Goal: Information Seeking & Learning: Learn about a topic

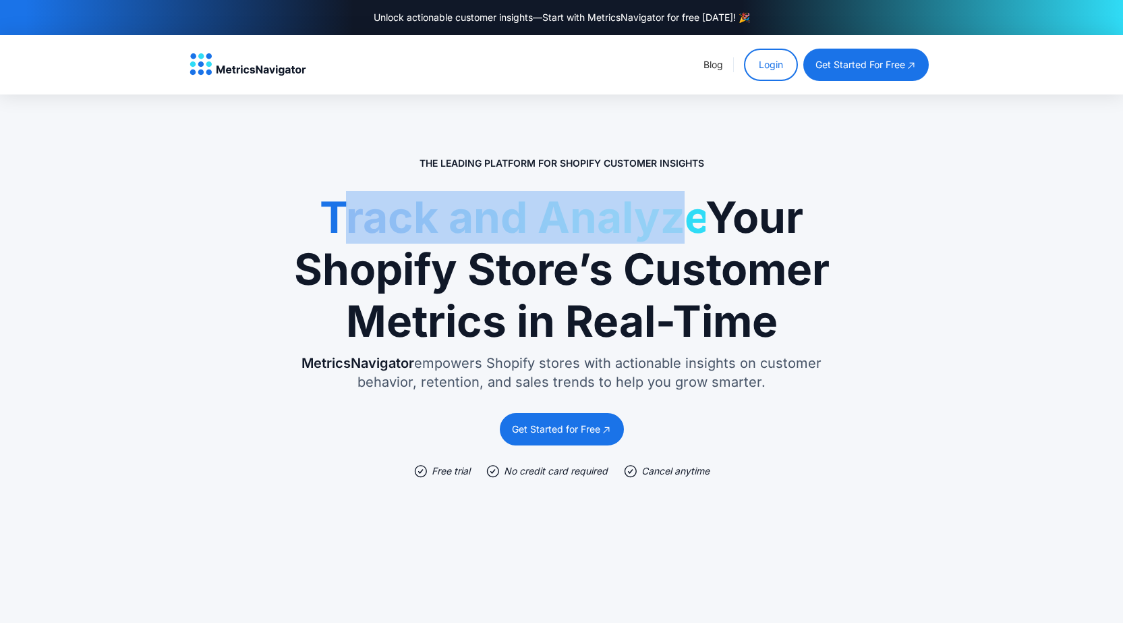
drag, startPoint x: 334, startPoint y: 231, endPoint x: 683, endPoint y: 235, distance: 348.7
click at [669, 231] on span "Track and Analyze" at bounding box center [513, 217] width 386 height 52
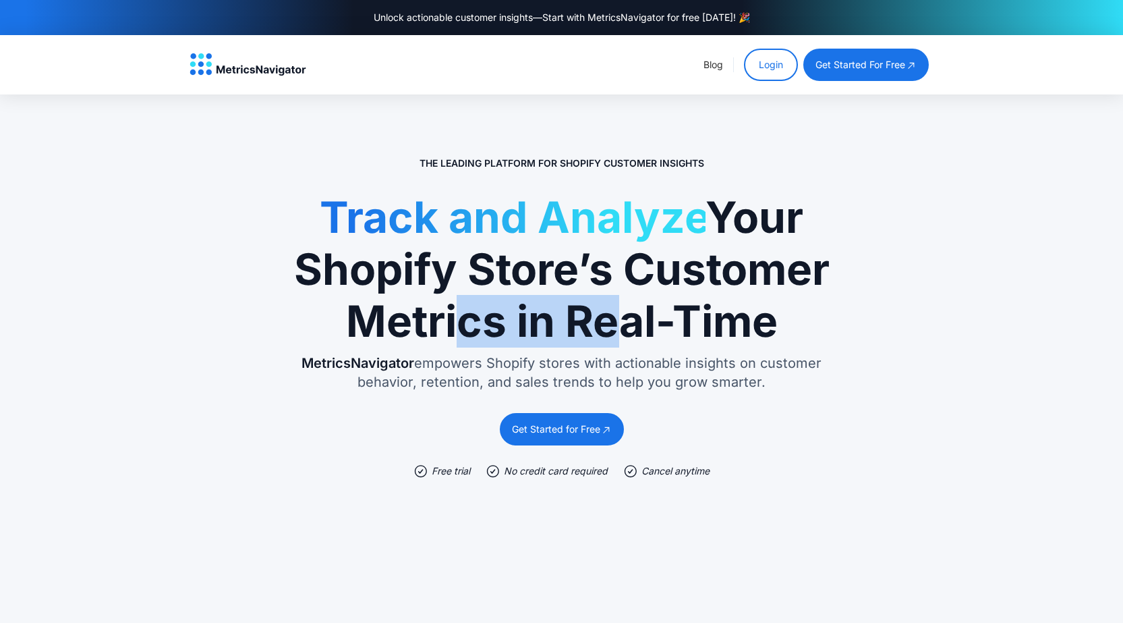
drag, startPoint x: 441, startPoint y: 304, endPoint x: 723, endPoint y: 318, distance: 282.2
click at [674, 304] on h1 "Track and Analyze Your Shopify Store’s Customer Metrics in Real-Time" at bounding box center [562, 269] width 540 height 155
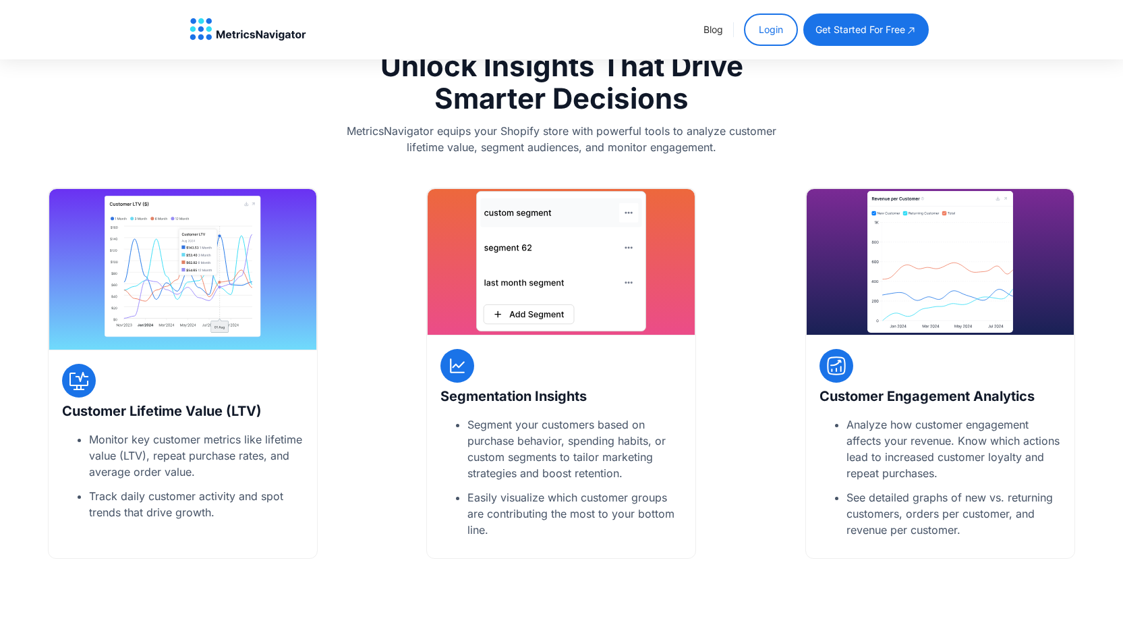
scroll to position [944, 0]
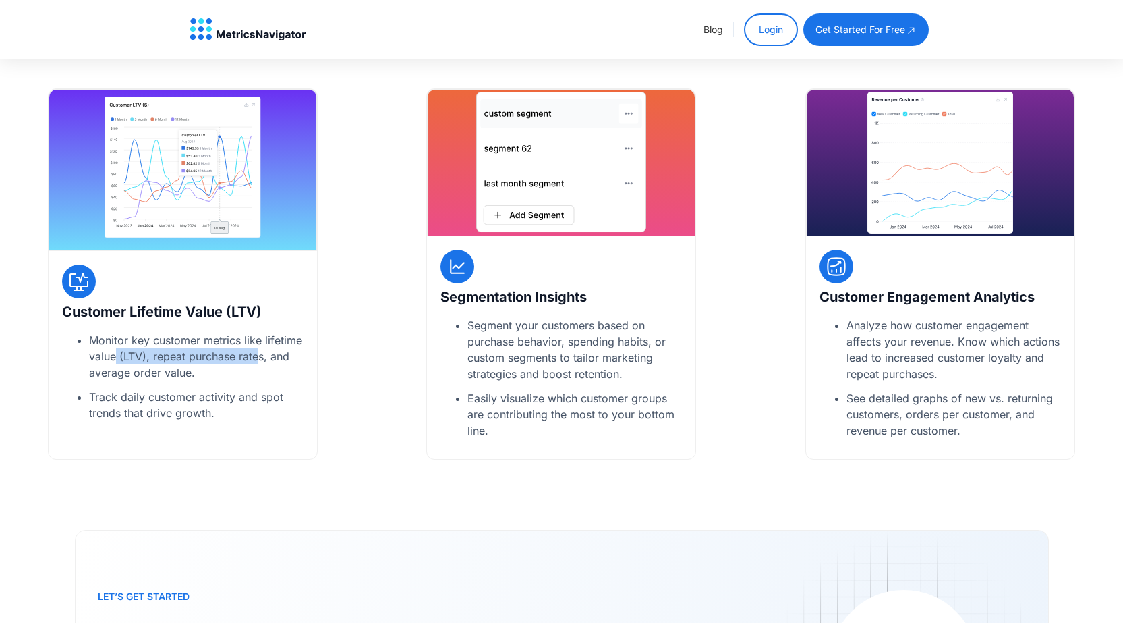
drag, startPoint x: 140, startPoint y: 353, endPoint x: 281, endPoint y: 353, distance: 140.3
click at [271, 353] on div "Monitor key customer metrics like lifetime value (LTV), repeat purchase rates, …" at bounding box center [196, 356] width 214 height 49
drag, startPoint x: 306, startPoint y: 353, endPoint x: 525, endPoint y: 356, distance: 219.2
click at [309, 353] on div "Customer Lifetime Value (LTV) Monitor key customer metrics like lifetime value …" at bounding box center [183, 273] width 270 height 371
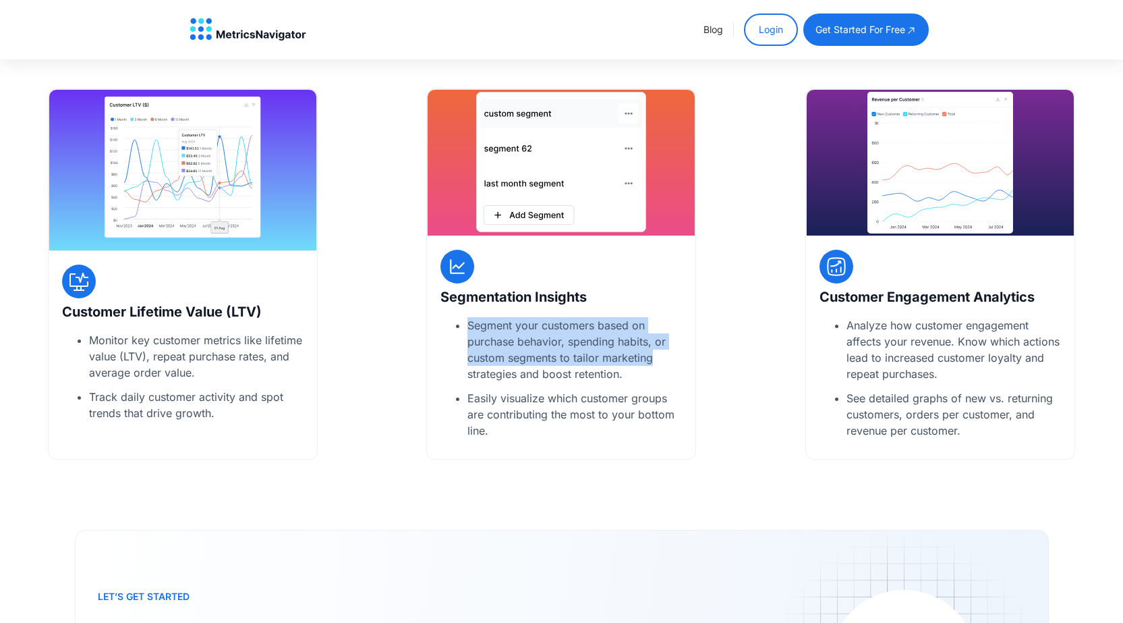
drag, startPoint x: 469, startPoint y: 333, endPoint x: 680, endPoint y: 351, distance: 211.2
click at [676, 351] on ul "Segment your customers based on purchase behavior, spending habits, or custom s…" at bounding box center [560, 377] width 241 height 121
click at [706, 361] on div "Customer Lifetime Value (LTV) Monitor key customer metrics like lifetime value …" at bounding box center [561, 273] width 1123 height 371
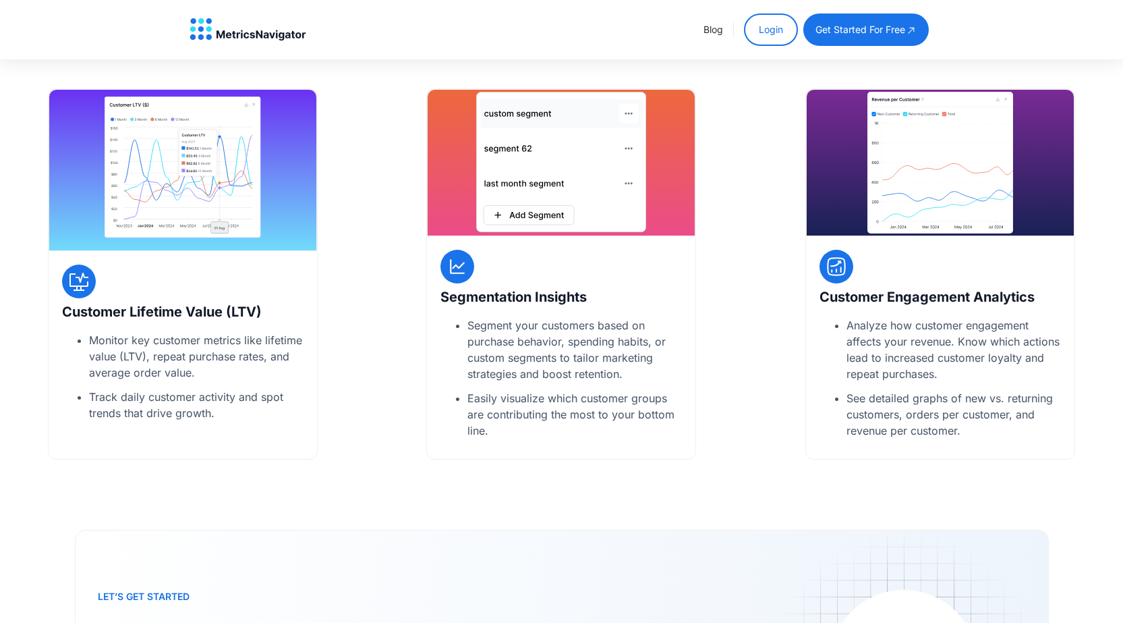
click at [639, 467] on div "Key Features Unlock Insights That Drive Smarter Decisions MetricsNavigator equi…" at bounding box center [561, 194] width 1123 height 563
drag, startPoint x: 515, startPoint y: 333, endPoint x: 576, endPoint y: 362, distance: 67.9
click at [592, 339] on div "Segment your customers based on purchase behavior, spending habits, or custom s…" at bounding box center [574, 349] width 214 height 65
drag, startPoint x: 557, startPoint y: 377, endPoint x: 550, endPoint y: 380, distance: 7.9
click at [554, 378] on div "Segment your customers based on purchase behavior, spending habits, or custom s…" at bounding box center [574, 349] width 214 height 65
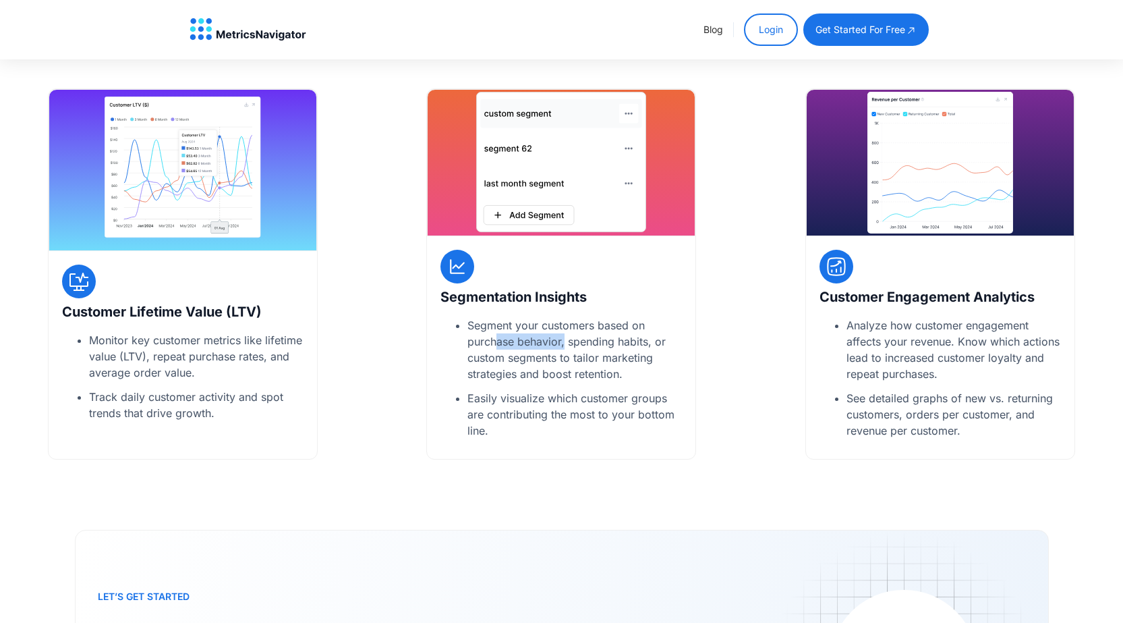
drag, startPoint x: 504, startPoint y: 343, endPoint x: 575, endPoint y: 343, distance: 70.8
click at [571, 343] on div "Segment your customers based on purchase behavior, spending habits, or custom s…" at bounding box center [574, 349] width 214 height 65
click at [608, 352] on div "Segment your customers based on purchase behavior, spending habits, or custom s…" at bounding box center [574, 349] width 214 height 65
drag, startPoint x: 574, startPoint y: 339, endPoint x: 641, endPoint y: 339, distance: 66.8
click at [641, 339] on div "Segment your customers based on purchase behavior, spending habits, or custom s…" at bounding box center [574, 349] width 214 height 65
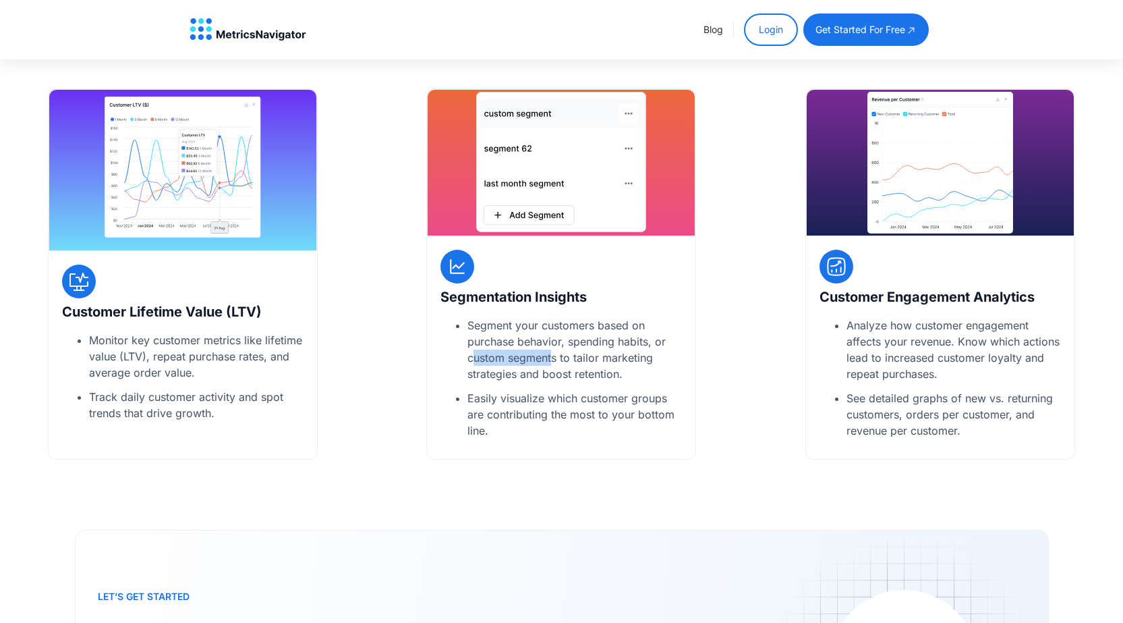
drag, startPoint x: 513, startPoint y: 353, endPoint x: 556, endPoint y: 350, distance: 43.3
click at [553, 350] on div "Segment your customers based on purchase behavior, spending habits, or custom s…" at bounding box center [574, 349] width 214 height 65
click at [589, 358] on div "Segment your customers based on purchase behavior, spending habits, or custom s…" at bounding box center [574, 349] width 214 height 65
click at [571, 364] on div "Segment your customers based on purchase behavior, spending habits, or custom s…" at bounding box center [574, 349] width 214 height 65
drag, startPoint x: 964, startPoint y: 326, endPoint x: 1019, endPoint y: 329, distance: 55.4
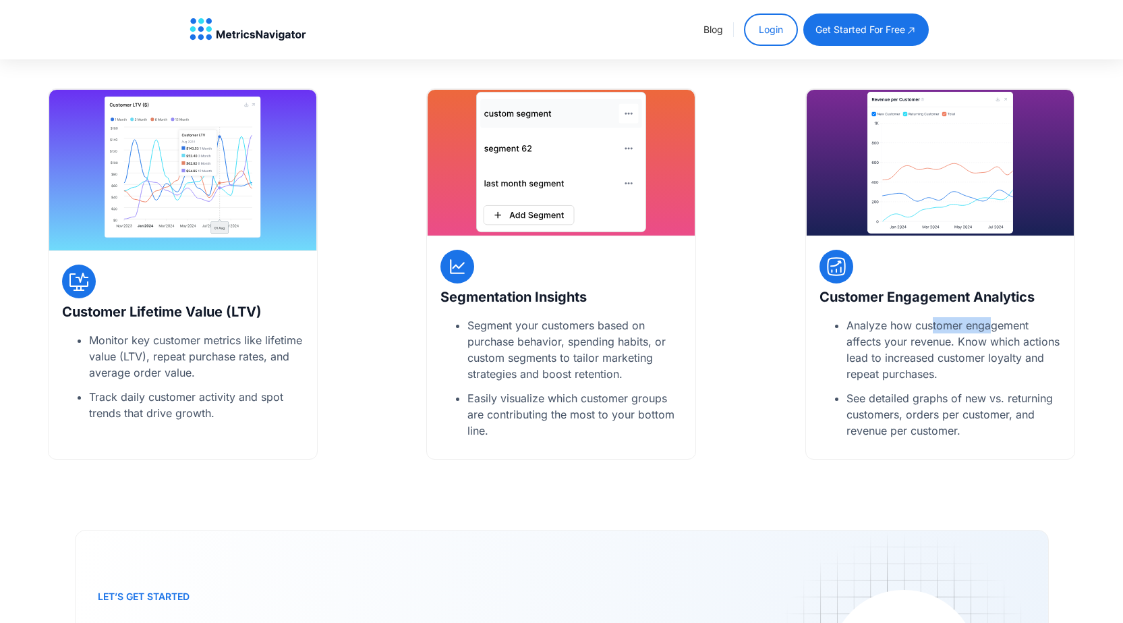
click at [1009, 329] on div "Analyze how customer engagement affects your revenue. Know which actions lead t…" at bounding box center [953, 349] width 214 height 65
drag, startPoint x: 1019, startPoint y: 340, endPoint x: 910, endPoint y: 344, distance: 109.3
click at [1020, 343] on div "Analyze how customer engagement affects your revenue. Know which actions lead t…" at bounding box center [953, 349] width 214 height 65
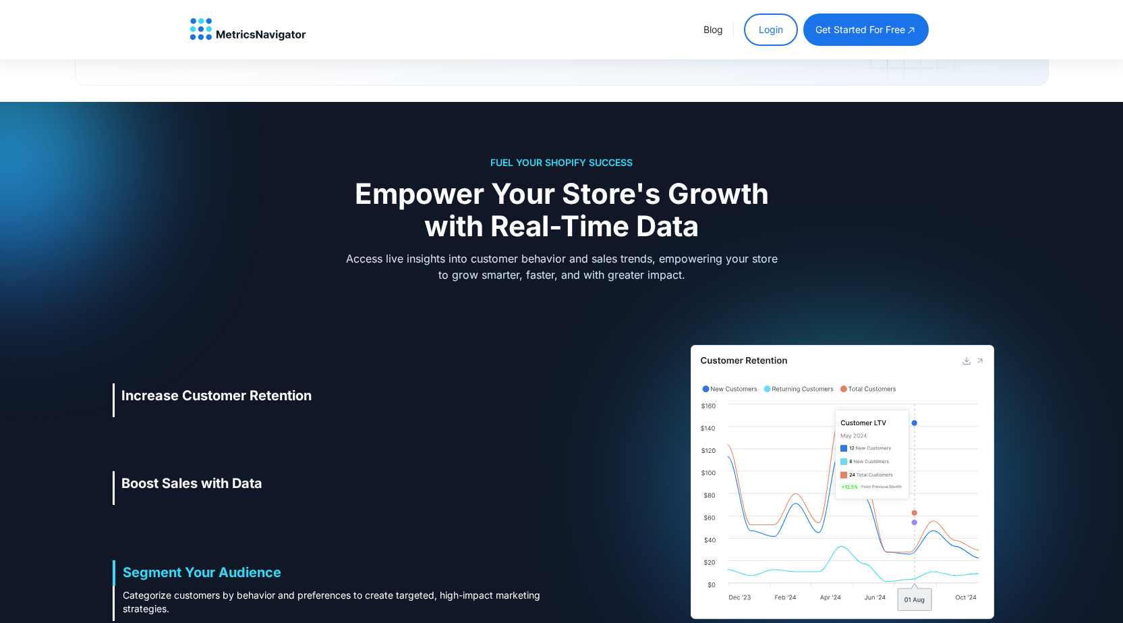
scroll to position [1619, 0]
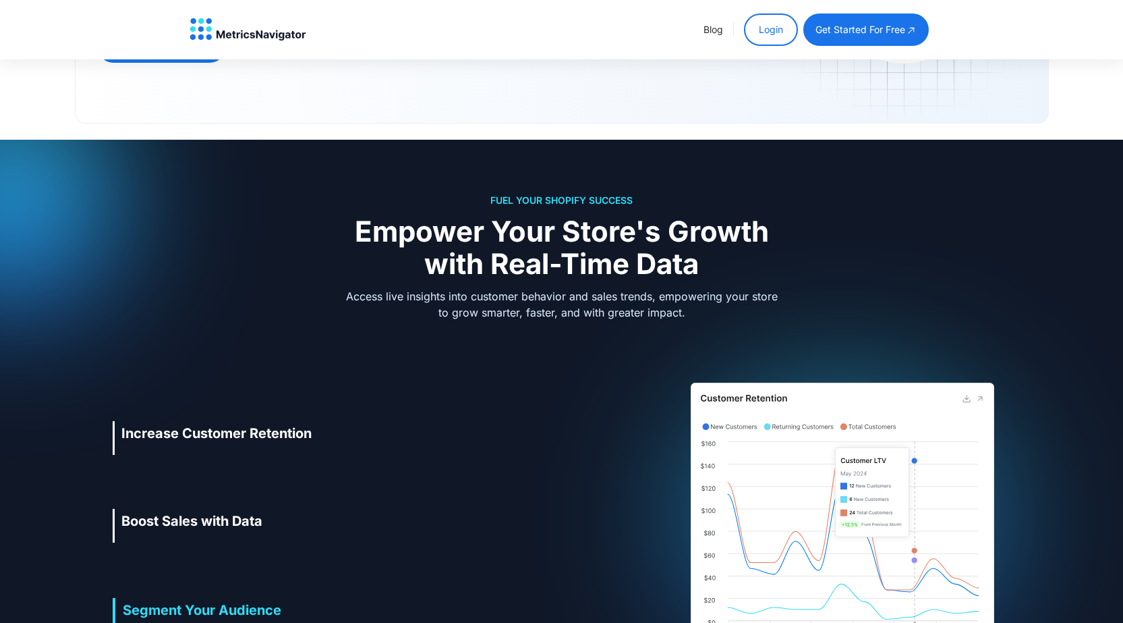
click at [202, 455] on link "Increase Customer Retention Use customer insights to personalize interactions, …" at bounding box center [337, 438] width 449 height 66
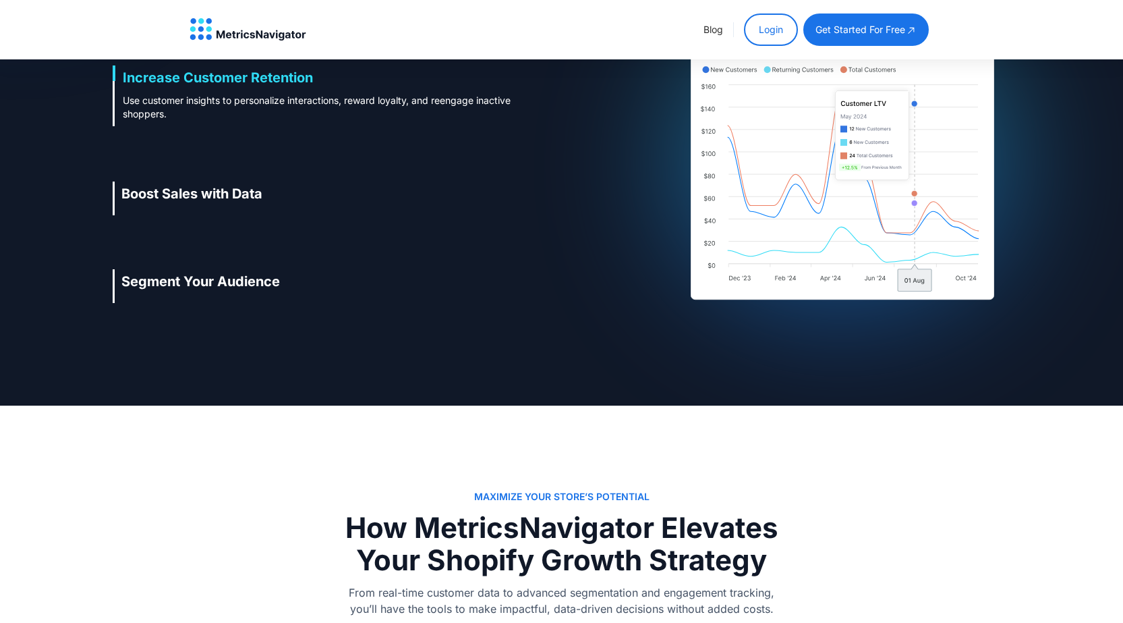
scroll to position [1889, 0]
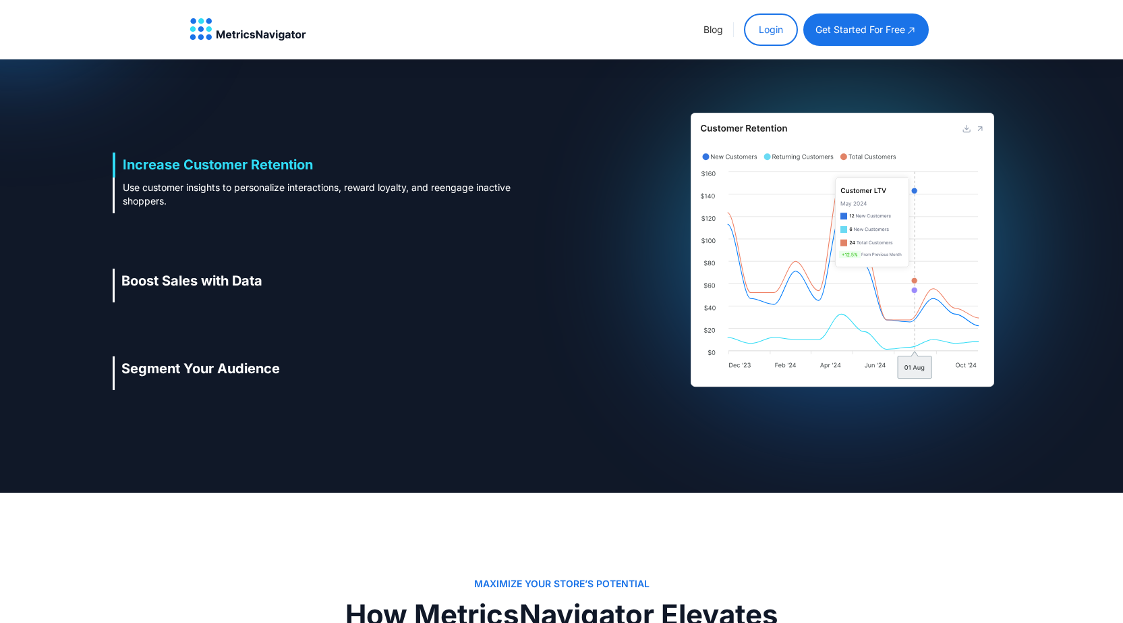
click at [308, 279] on div "Boost Sales with Data Operate real-time analytics to optimize pricing, promotio…" at bounding box center [333, 285] width 424 height 23
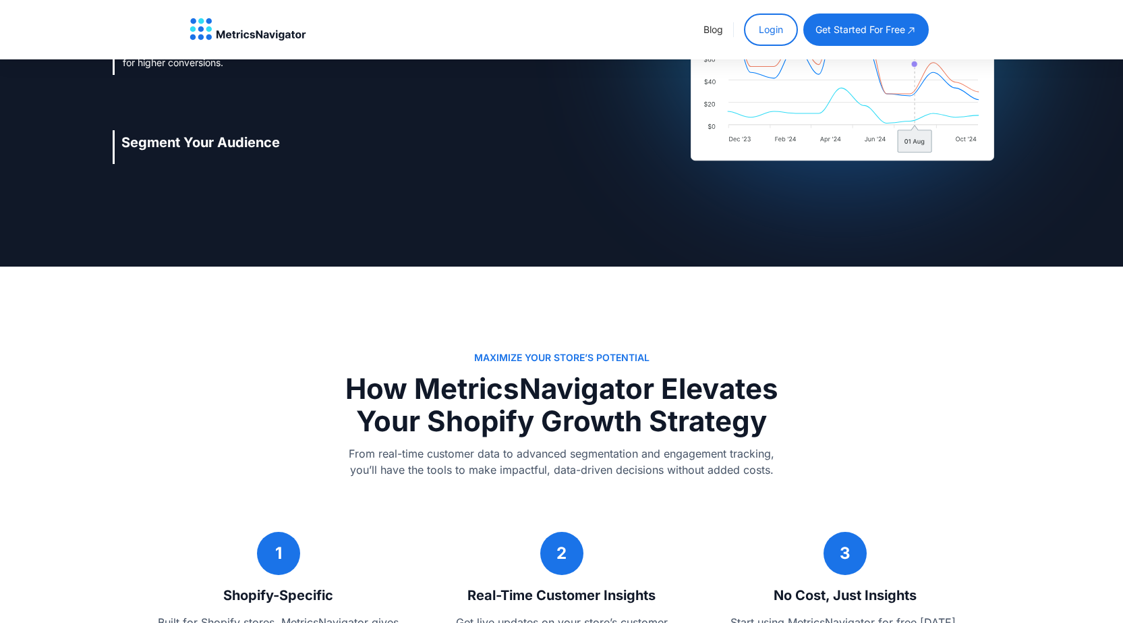
scroll to position [1812, 0]
